Goal: Understand process/instructions: Learn about a topic

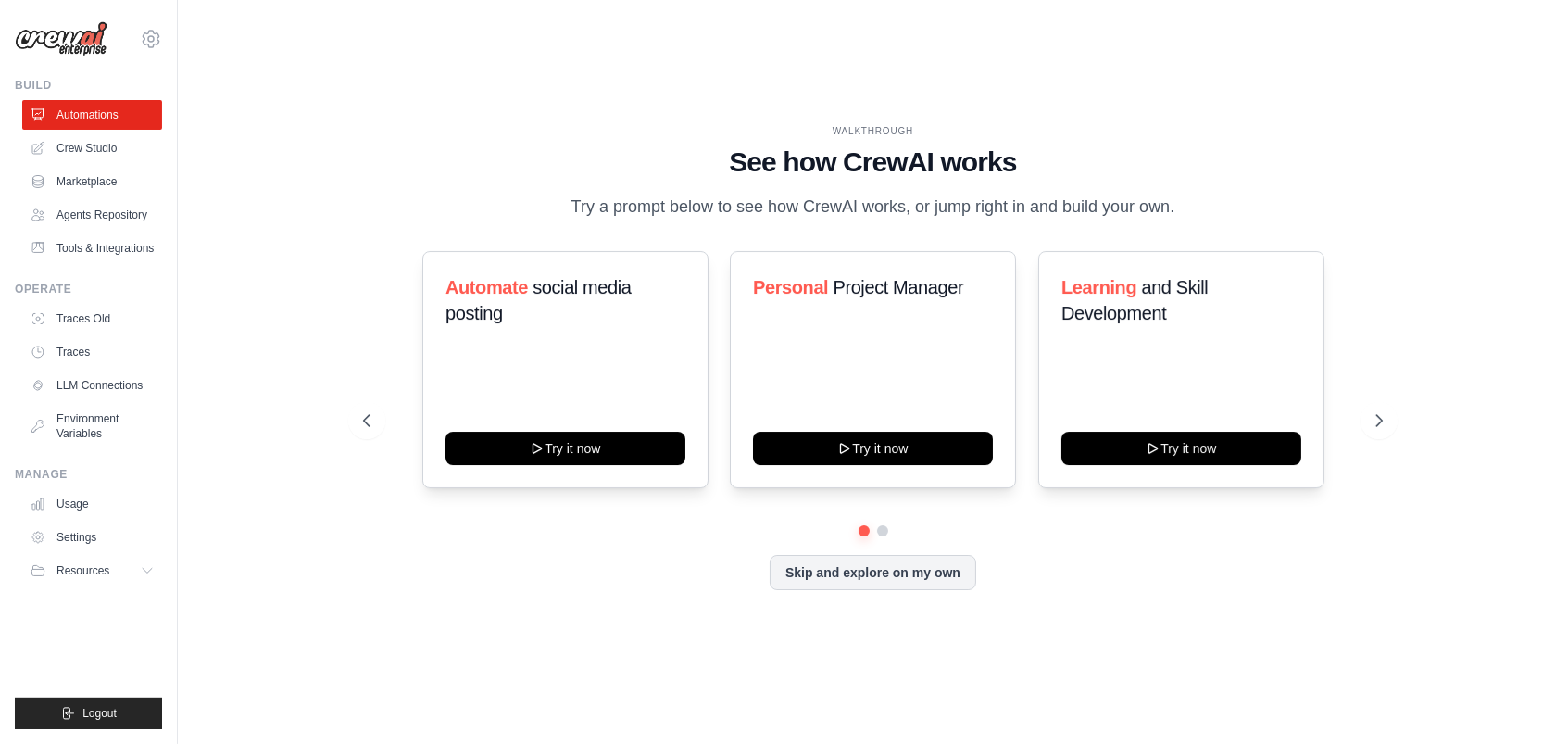
click at [566, 598] on div "WALKTHROUGH See how [PERSON_NAME] works Try a prompt below to see how [PERSON_N…" at bounding box center [873, 371] width 1065 height 494
click at [585, 598] on div "WALKTHROUGH See how [PERSON_NAME] works Try a prompt below to see how [PERSON_N…" at bounding box center [873, 371] width 1065 height 494
drag, startPoint x: 585, startPoint y: 588, endPoint x: 578, endPoint y: 597, distance: 11.4
click at [583, 589] on div "WALKTHROUGH See how [PERSON_NAME] works Try a prompt below to see how [PERSON_N…" at bounding box center [873, 371] width 1065 height 494
drag, startPoint x: 578, startPoint y: 597, endPoint x: 949, endPoint y: 198, distance: 544.8
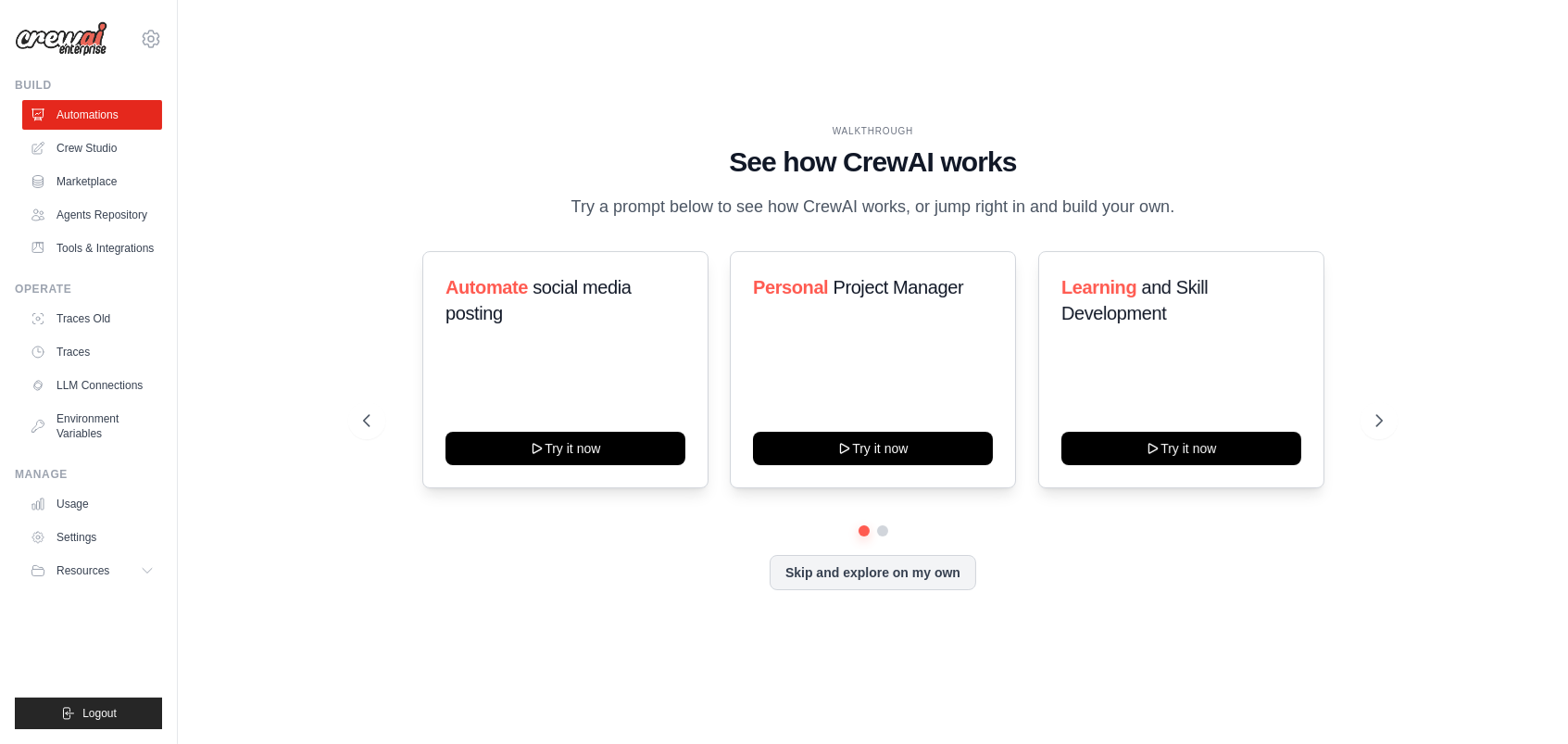
click at [581, 590] on div "WALKTHROUGH See how [PERSON_NAME] works Try a prompt below to see how [PERSON_N…" at bounding box center [873, 371] width 1065 height 494
click at [1380, 414] on icon at bounding box center [1380, 420] width 19 height 19
click at [1106, 655] on div "WALKTHROUGH See how [PERSON_NAME] works Try a prompt below to see how [PERSON_N…" at bounding box center [873, 372] width 1331 height 707
click at [1141, 679] on div "WALKTHROUGH See how [PERSON_NAME] works Try a prompt below to see how [PERSON_N…" at bounding box center [873, 372] width 1331 height 707
click at [490, 555] on div "Skip and explore on my own" at bounding box center [874, 571] width 1021 height 35
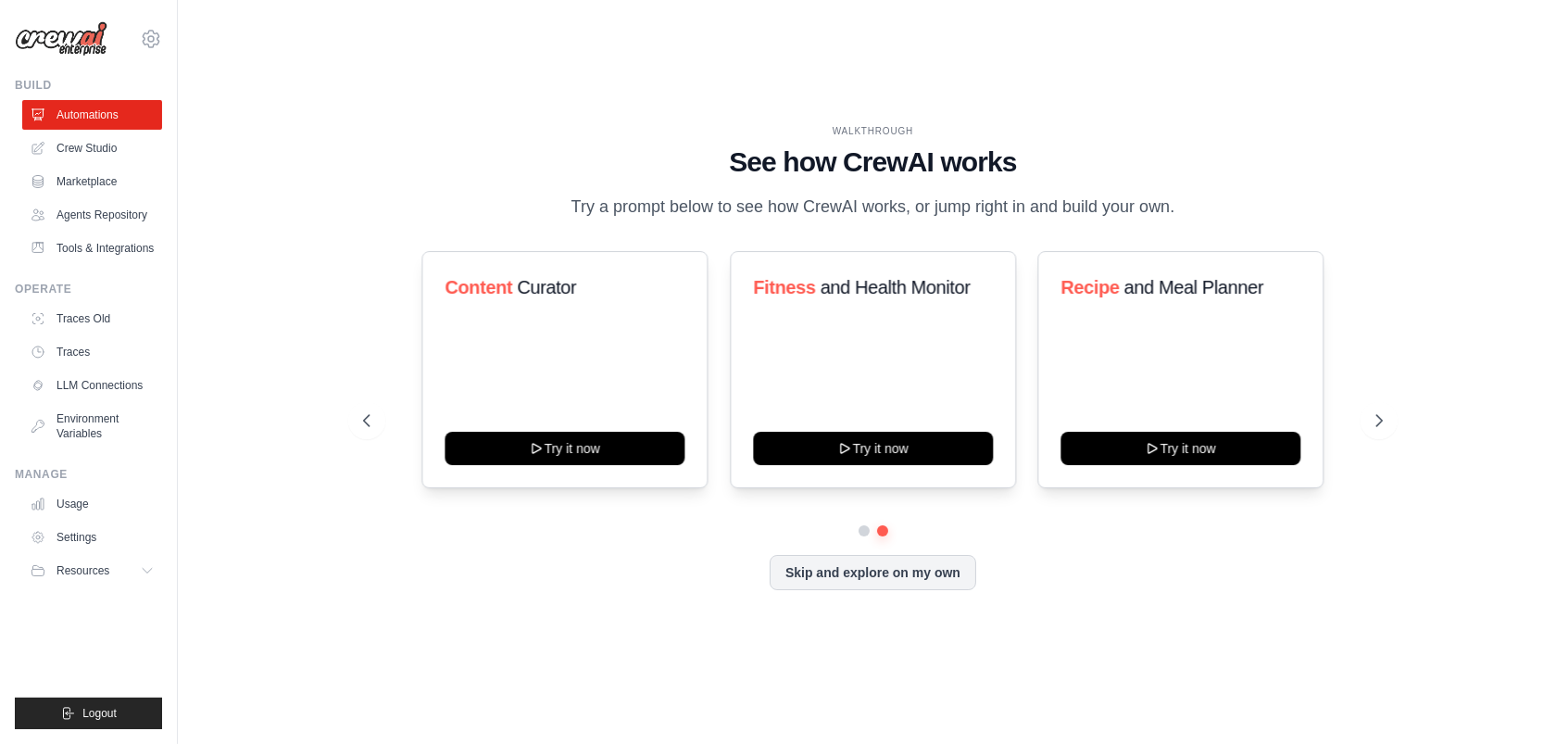
drag, startPoint x: 530, startPoint y: 582, endPoint x: 537, endPoint y: 592, distance: 12.2
click at [530, 585] on div "Skip and explore on my own" at bounding box center [874, 571] width 1021 height 35
click at [538, 592] on div "WALKTHROUGH See how [PERSON_NAME] works Try a prompt below to see how [PERSON_N…" at bounding box center [873, 371] width 1065 height 494
click at [541, 596] on div "WALKTHROUGH See how [PERSON_NAME] works Try a prompt below to see how [PERSON_N…" at bounding box center [873, 371] width 1065 height 494
